Goal: Information Seeking & Learning: Learn about a topic

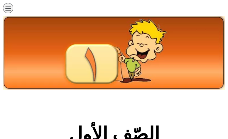
scroll to position [118, 0]
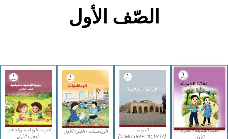
click at [213, 105] on img at bounding box center [199, 98] width 51 height 63
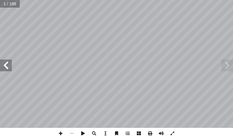
click at [6, 64] on span at bounding box center [6, 66] width 12 height 12
click at [5, 62] on span at bounding box center [6, 66] width 12 height 12
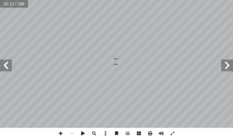
click at [6, 67] on span at bounding box center [6, 66] width 12 height 12
click at [62, 134] on span at bounding box center [60, 133] width 11 height 11
click at [94, 129] on div ": ِ ة َ ع ِّ ط َ ق َ ت ُ م ْ ال ِ طوط ُ ى الخ َ ل َ ع َ م َ ل َ ق ْ ال ُ ر ِّ ر…" at bounding box center [116, 69] width 233 height 139
